Goal: Task Accomplishment & Management: Manage account settings

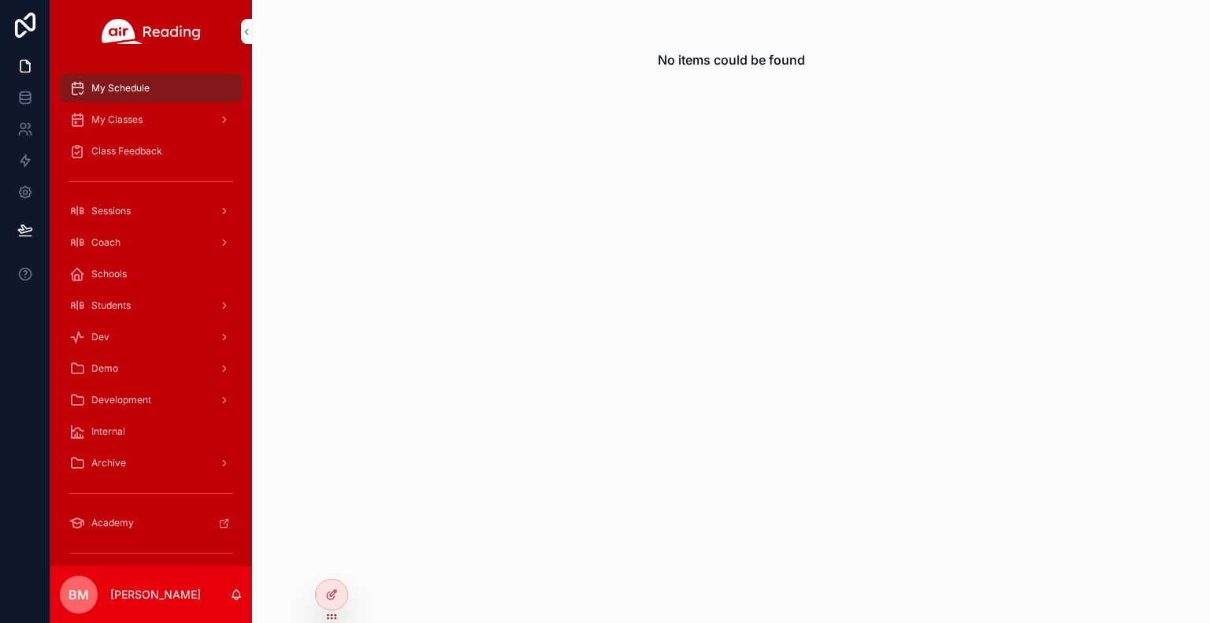
click at [403, 325] on div "No items could be found" at bounding box center [731, 311] width 958 height 623
click at [154, 131] on div "My Classes" at bounding box center [151, 119] width 164 height 25
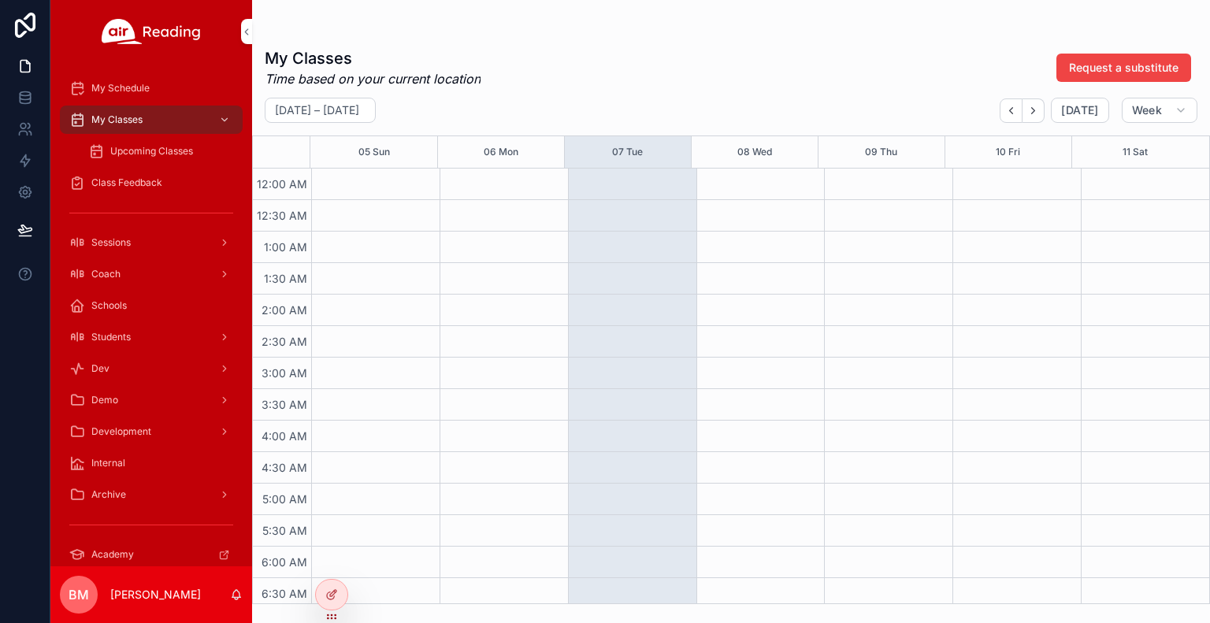
click at [142, 181] on span "Class Feedback" at bounding box center [126, 182] width 71 height 13
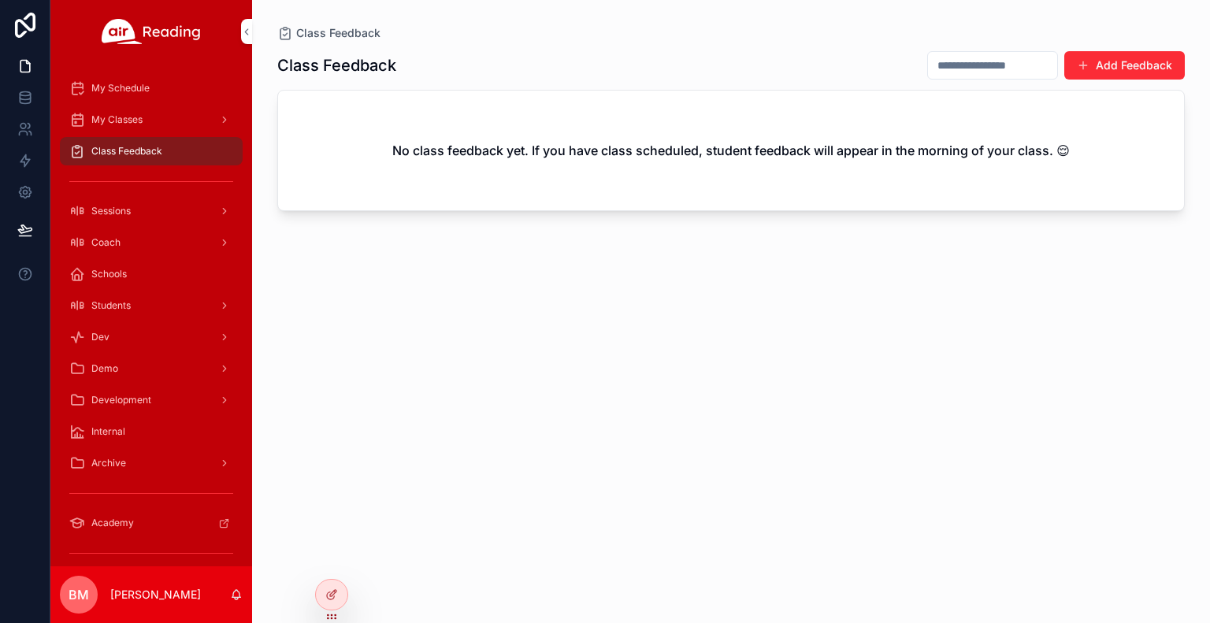
click at [0, 0] on div at bounding box center [0, 0] width 0 height 0
click at [0, 0] on icon at bounding box center [0, 0] width 0 height 0
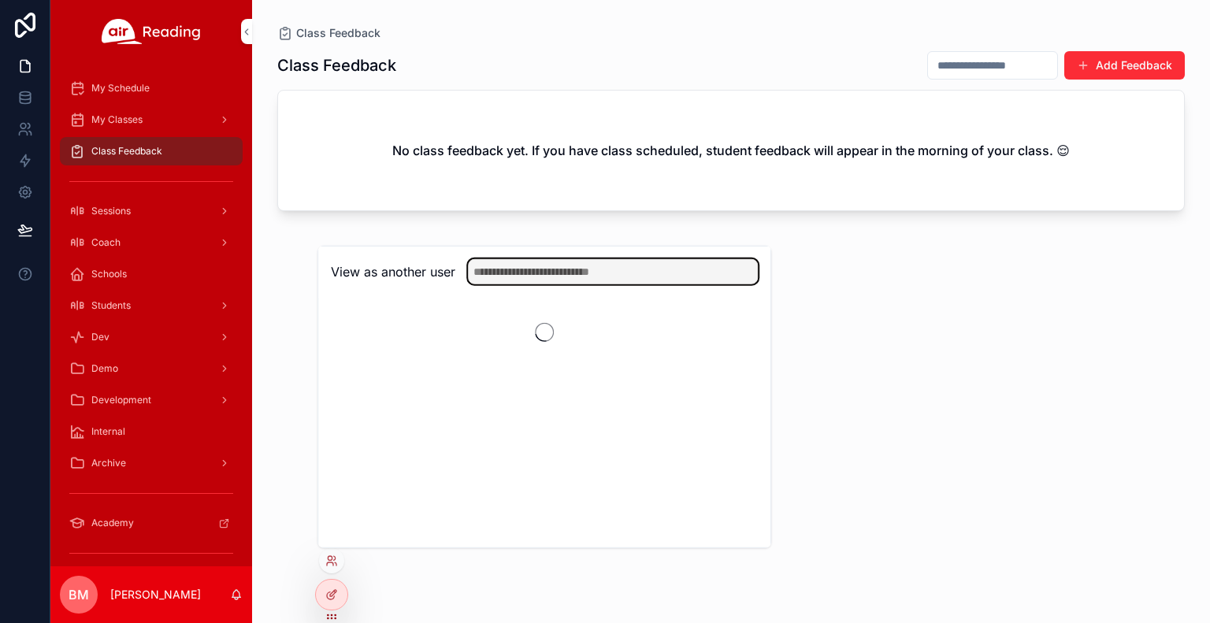
click at [592, 272] on input "text" at bounding box center [613, 271] width 290 height 25
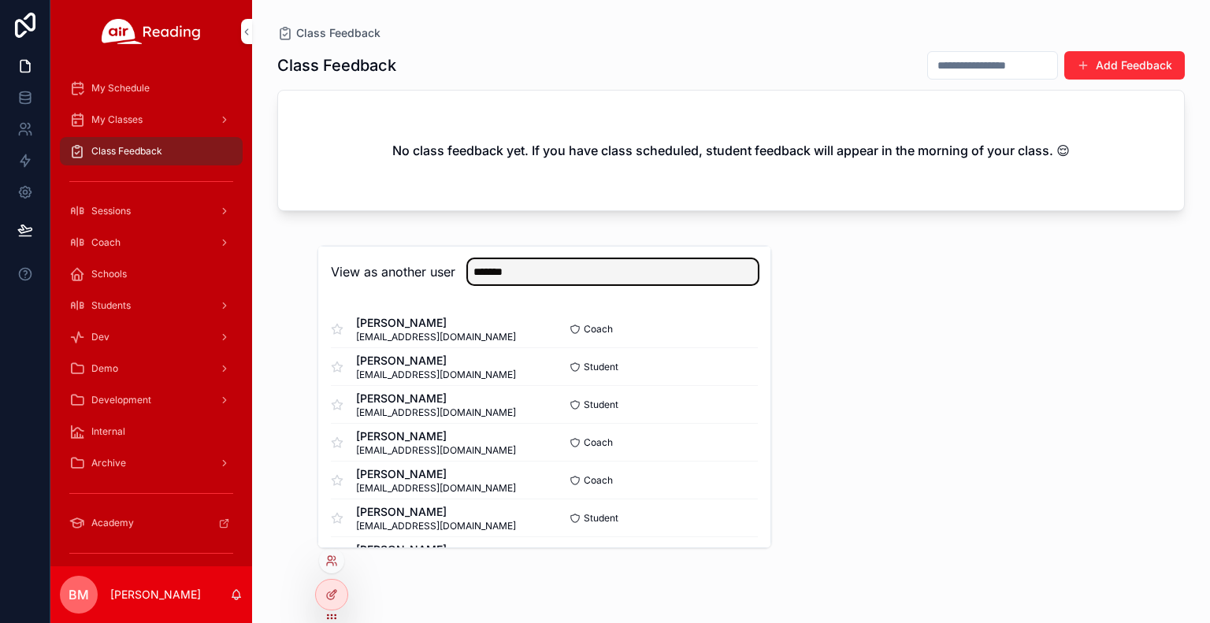
type input "*******"
click at [0, 0] on button "Select" at bounding box center [0, 0] width 0 height 0
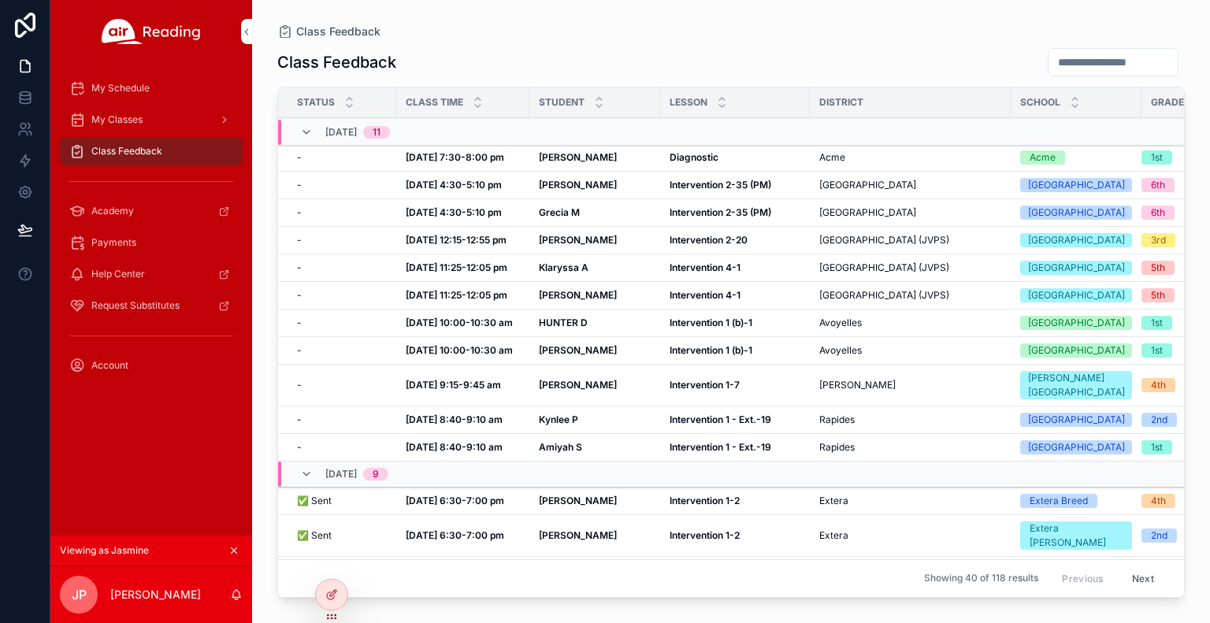
click at [72, 235] on icon "scrollable content" at bounding box center [77, 243] width 16 height 16
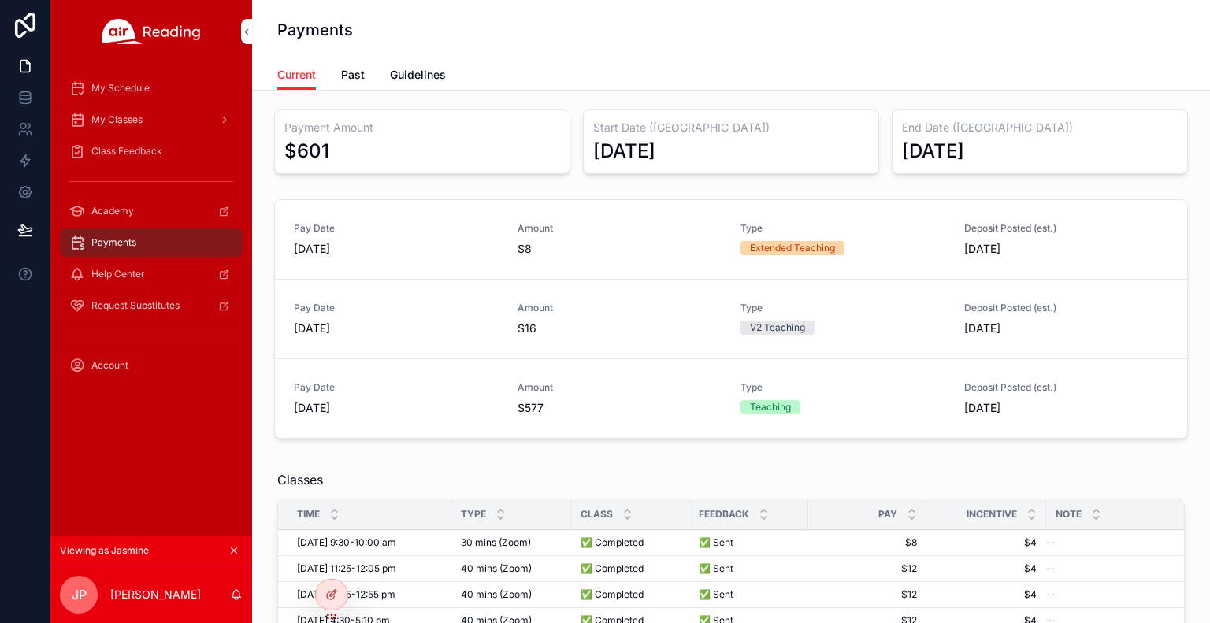
click at [616, 481] on div "Classes" at bounding box center [731, 479] width 908 height 19
click at [130, 372] on div "Account" at bounding box center [151, 365] width 164 height 25
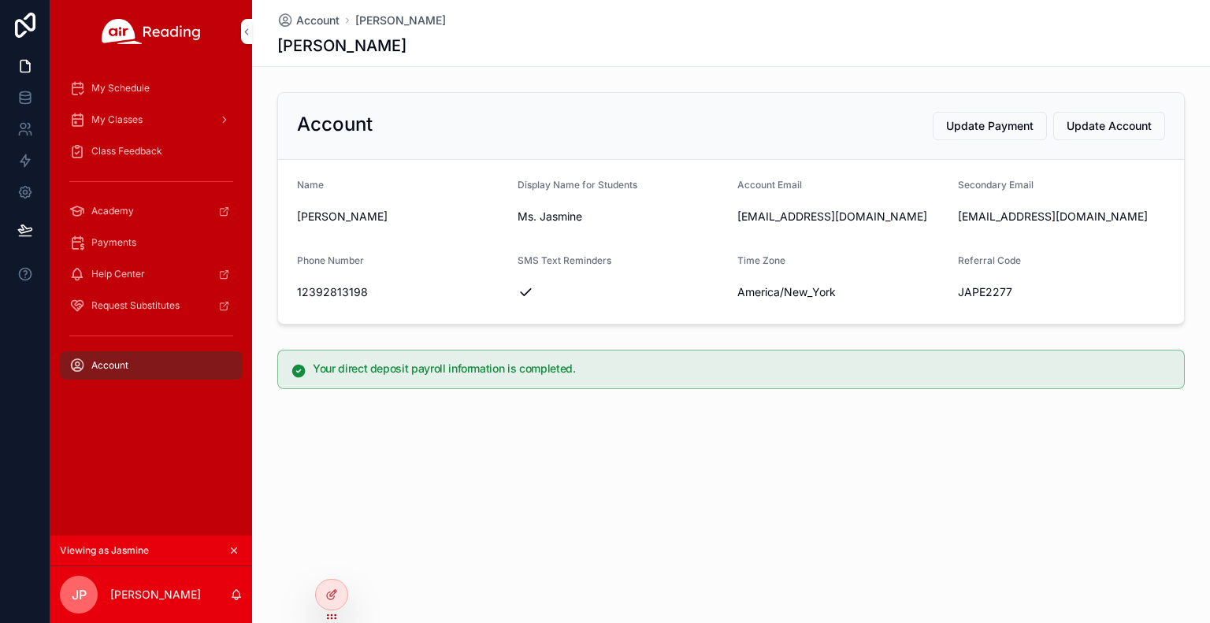
click at [406, 330] on div "Account Update Payment Update Account Name [PERSON_NAME] Display Name for Stude…" at bounding box center [731, 241] width 958 height 310
click at [1018, 125] on span "Update Payment" at bounding box center [989, 126] width 87 height 16
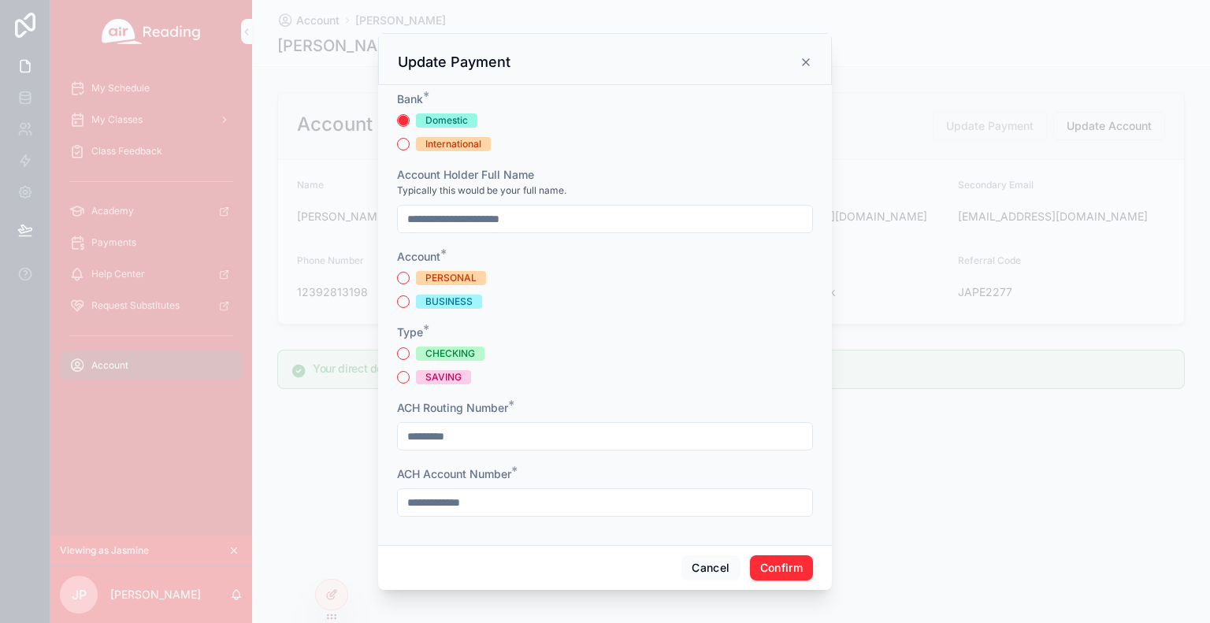
click at [775, 291] on div "PERSONAL BUSINESS" at bounding box center [605, 290] width 416 height 38
click at [811, 63] on icon at bounding box center [806, 62] width 13 height 13
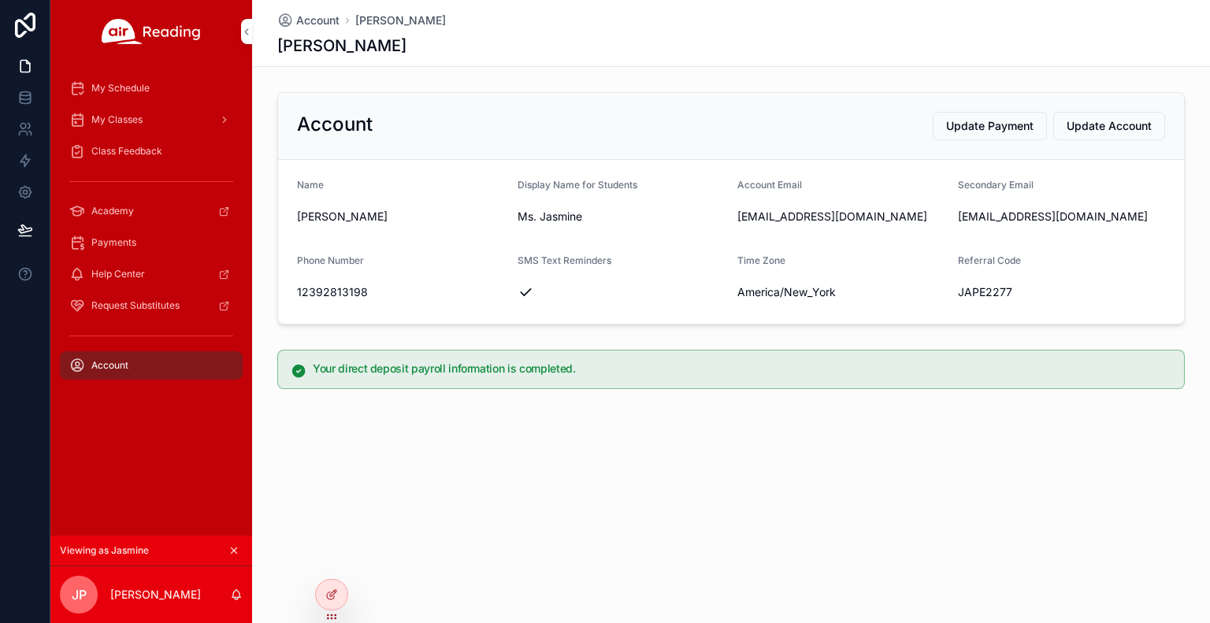
click at [1059, 134] on button "Update Account" at bounding box center [1109, 126] width 112 height 28
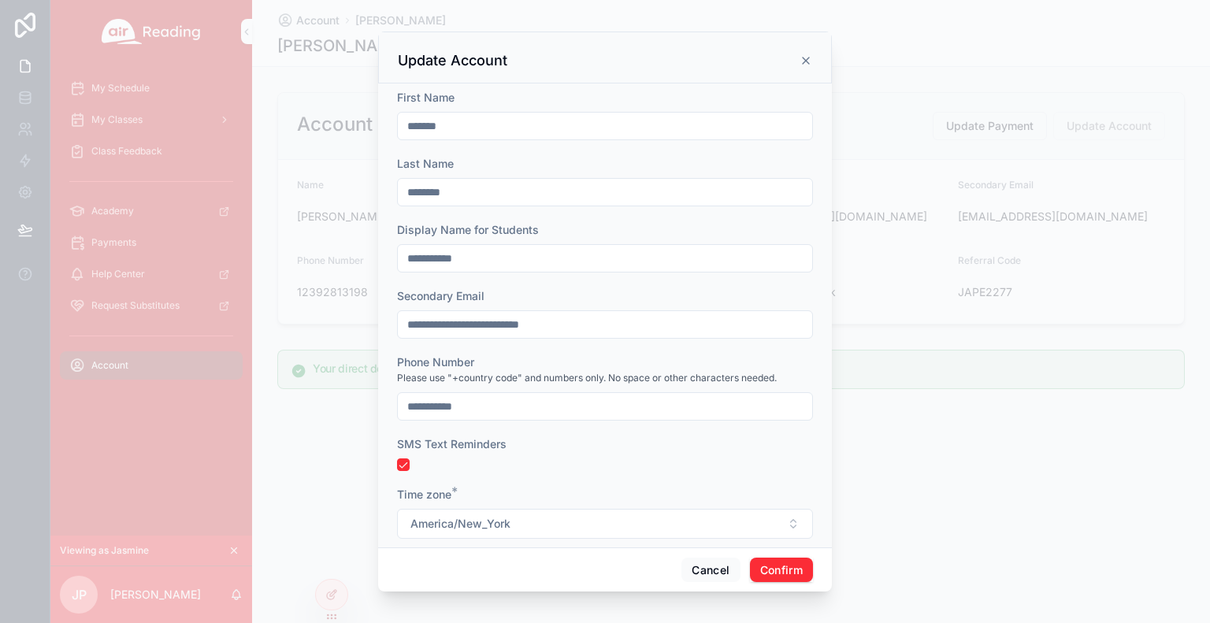
click at [804, 58] on icon at bounding box center [806, 60] width 13 height 13
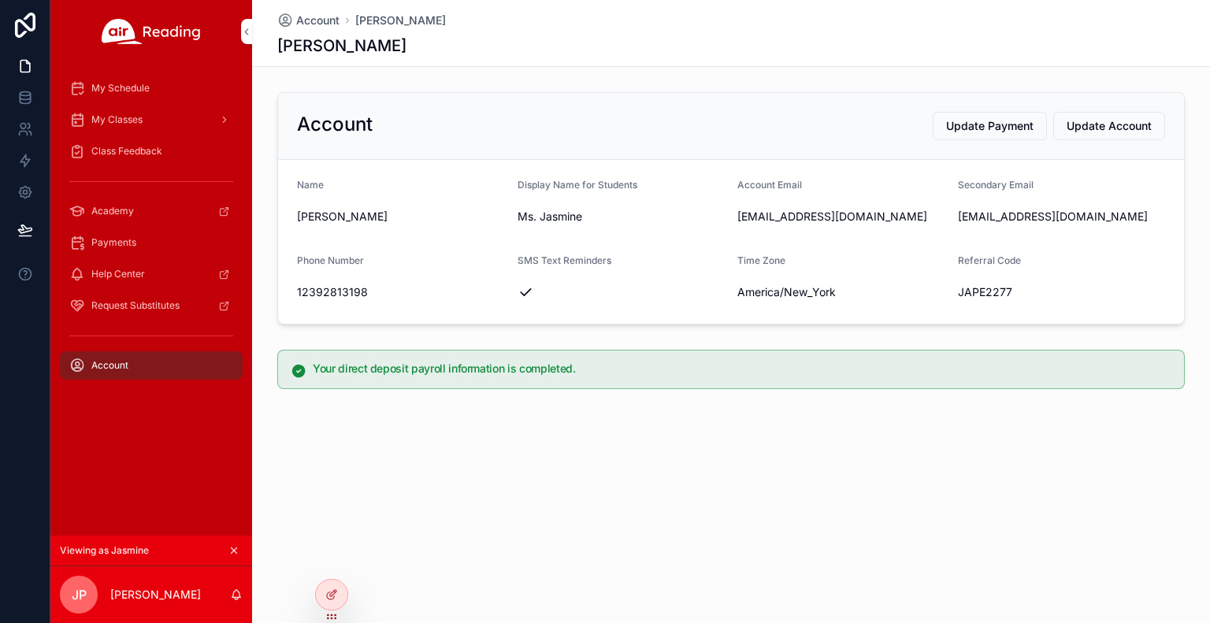
click at [804, 58] on div "Account [PERSON_NAME] [PERSON_NAME]" at bounding box center [731, 33] width 908 height 66
